Goal: Transaction & Acquisition: Purchase product/service

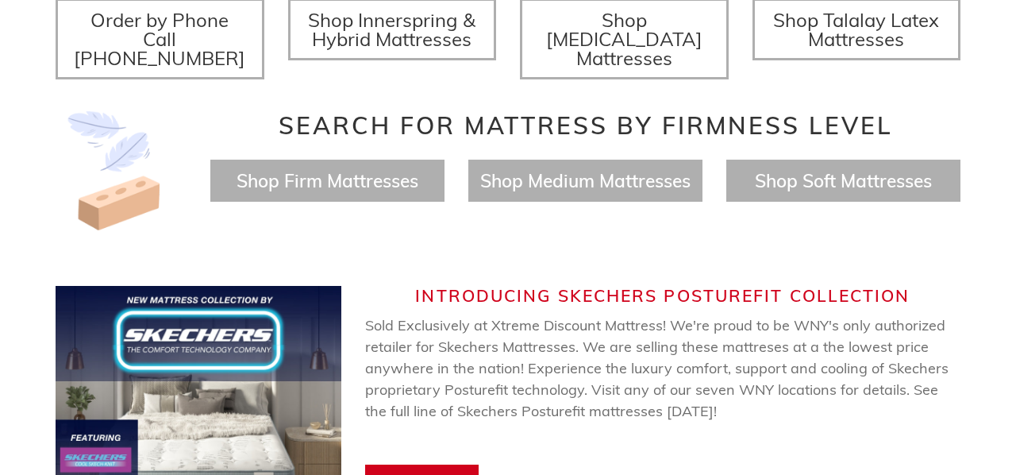
scroll to position [682, 0]
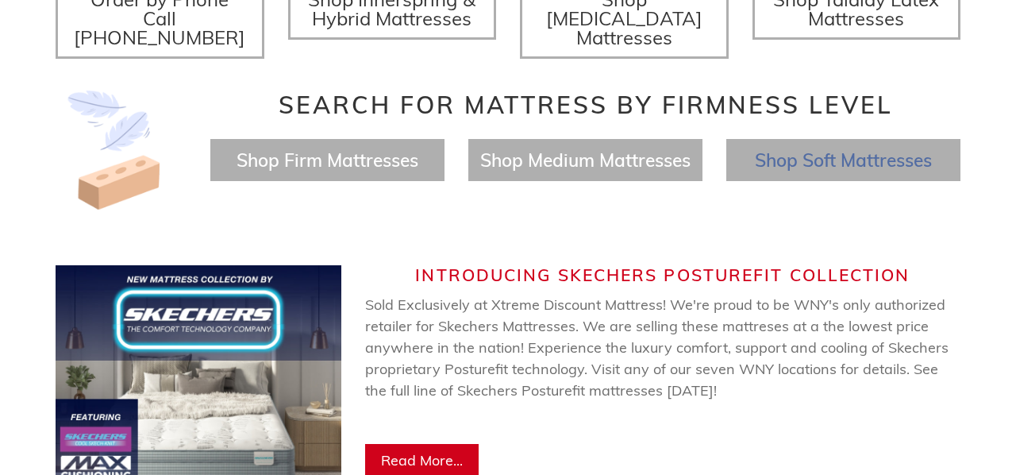
click at [838, 148] on span "Shop Soft Mattresses" at bounding box center [843, 159] width 177 height 23
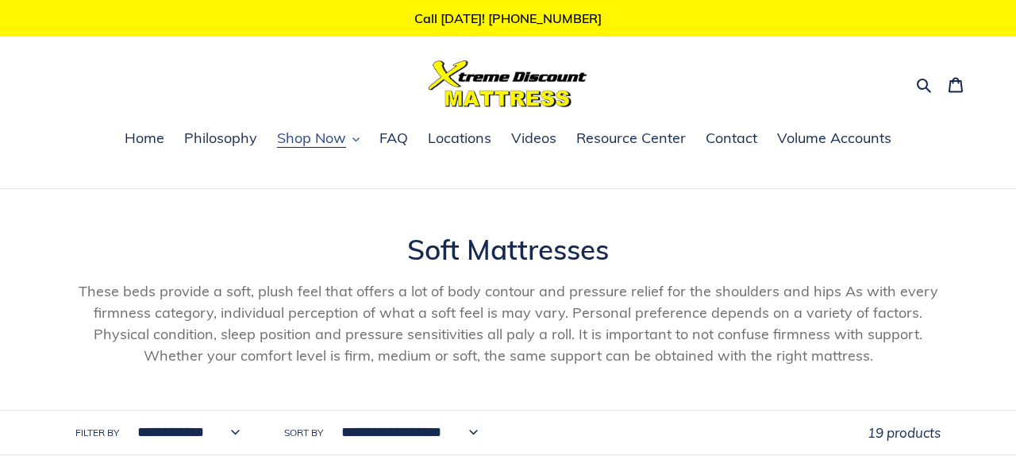
click at [311, 132] on span "Shop Now" at bounding box center [311, 138] width 69 height 19
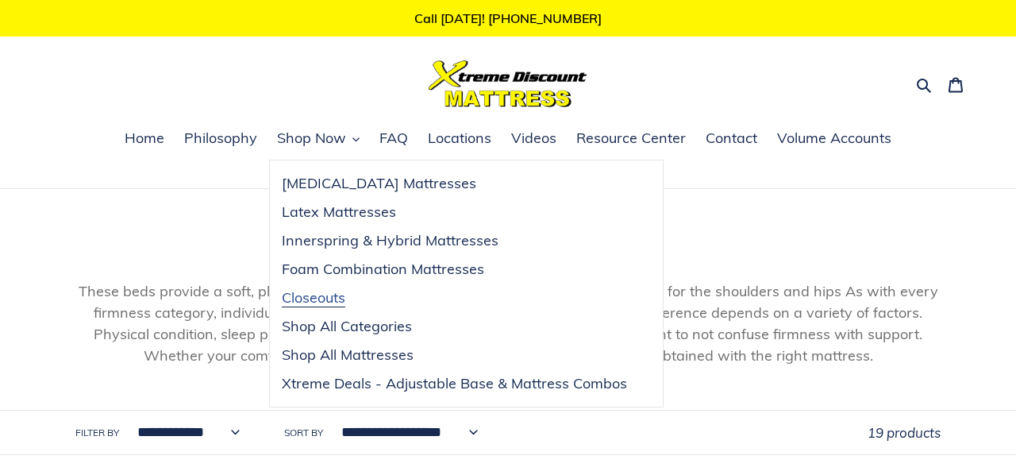
click at [309, 309] on link "Closeouts" at bounding box center [454, 297] width 369 height 29
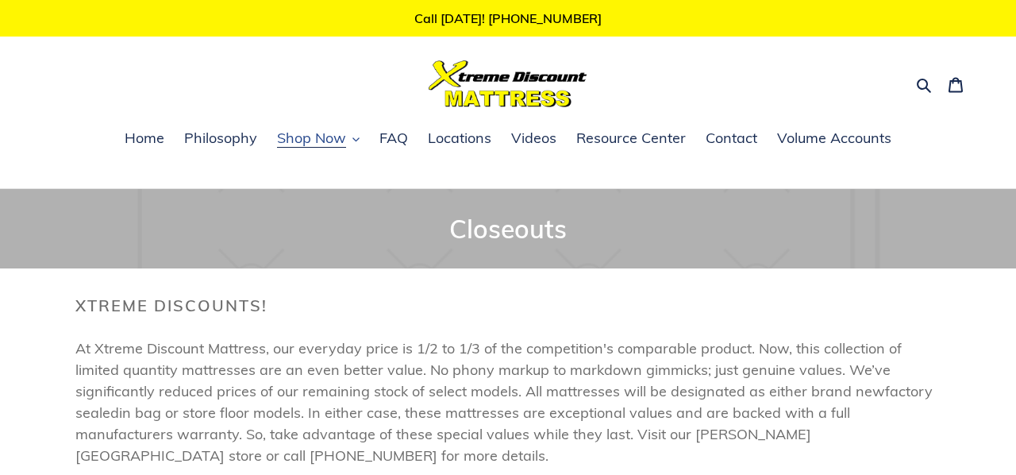
click at [331, 145] on span "Shop Now" at bounding box center [311, 138] width 69 height 19
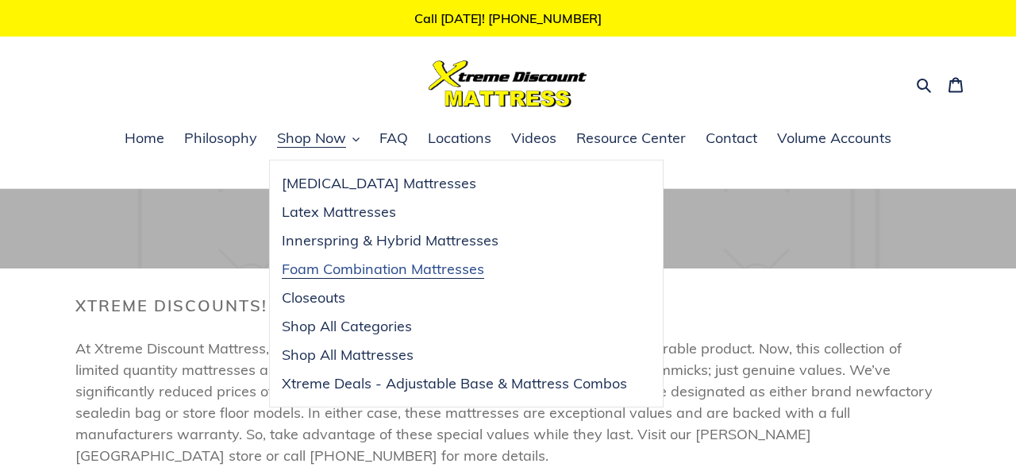
click at [370, 270] on span "Foam Combination Mattresses" at bounding box center [383, 269] width 202 height 19
click at [334, 191] on span "[MEDICAL_DATA] Mattresses" at bounding box center [379, 183] width 195 height 19
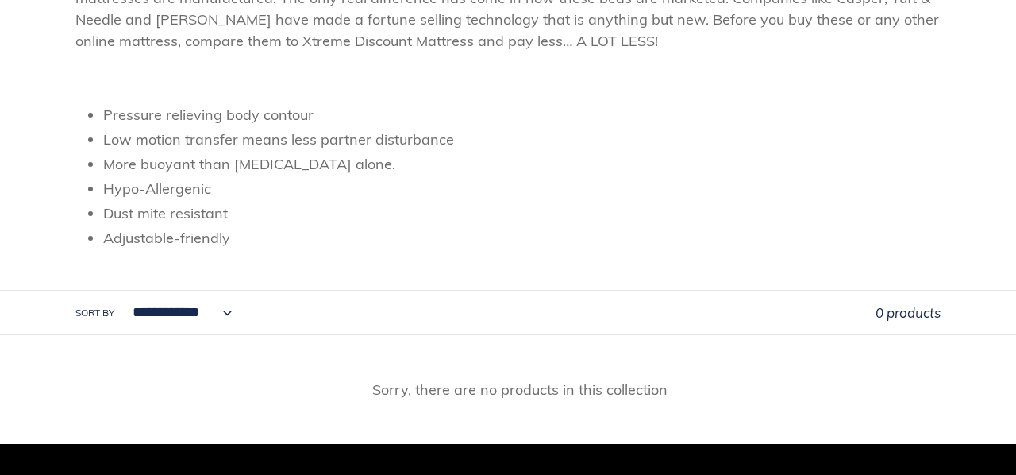
scroll to position [437, 0]
